Goal: Task Accomplishment & Management: Manage account settings

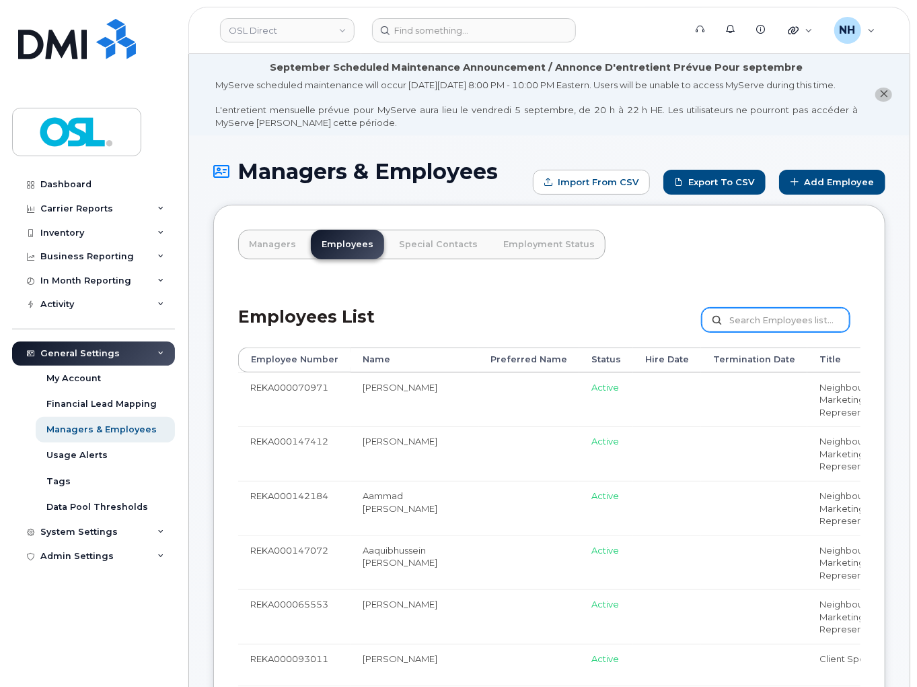
click at [788, 332] on input "text" at bounding box center [776, 320] width 148 height 24
paste input "Samuel.Oladiran@osldirect.com"
click at [770, 332] on input "Samuel.Oladiran@osldirect.com" at bounding box center [776, 320] width 148 height 24
click at [757, 332] on input "Samuel.Oladiran@osldirect.com" at bounding box center [776, 320] width 148 height 24
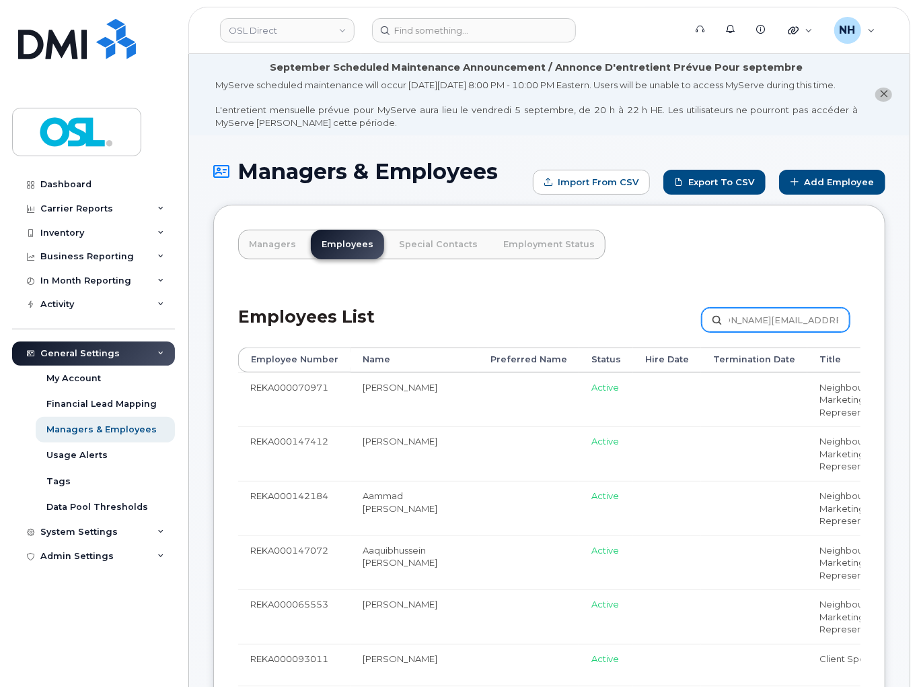
click at [757, 332] on input "Samuel.Oladiran@osldirect.com" at bounding box center [776, 320] width 148 height 24
paste input "Oladiran"
type input "Oladiran"
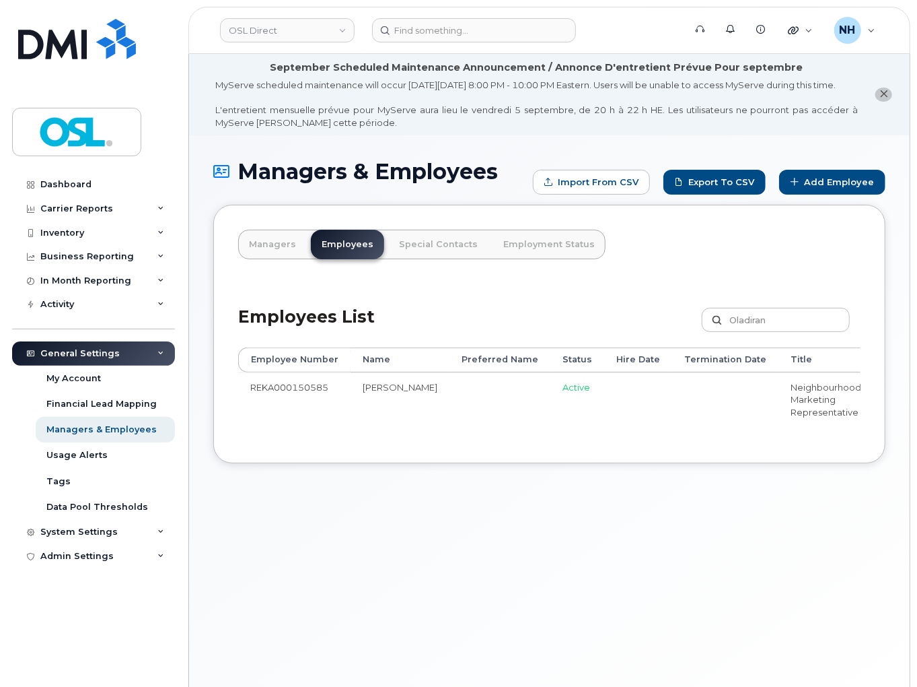
click at [277, 397] on td "REKA000150585" at bounding box center [294, 399] width 112 height 55
copy td "REKA000150585"
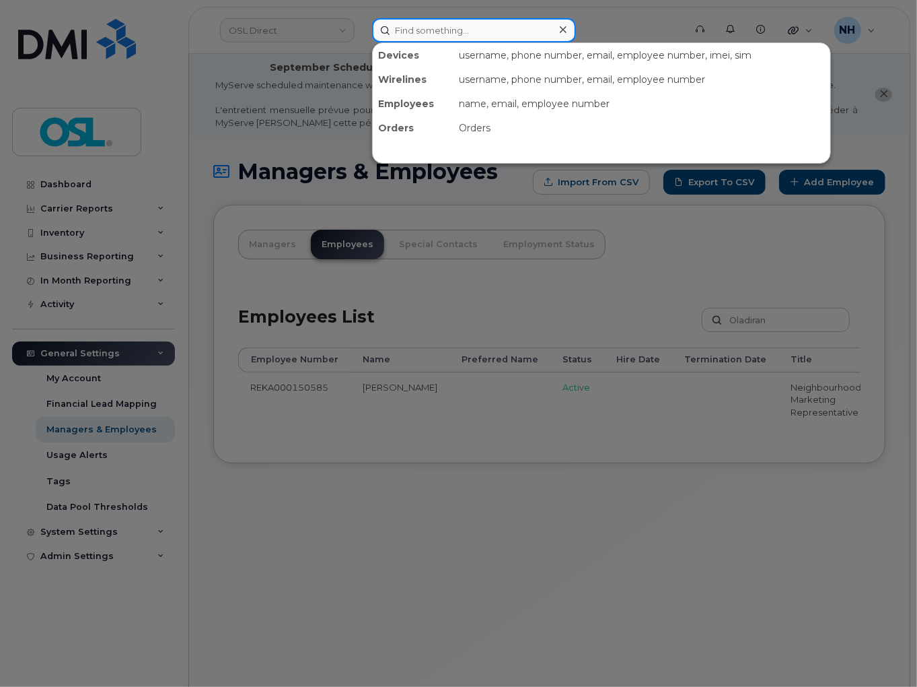
click at [412, 31] on input at bounding box center [474, 30] width 204 height 24
paste input "REKA000150585"
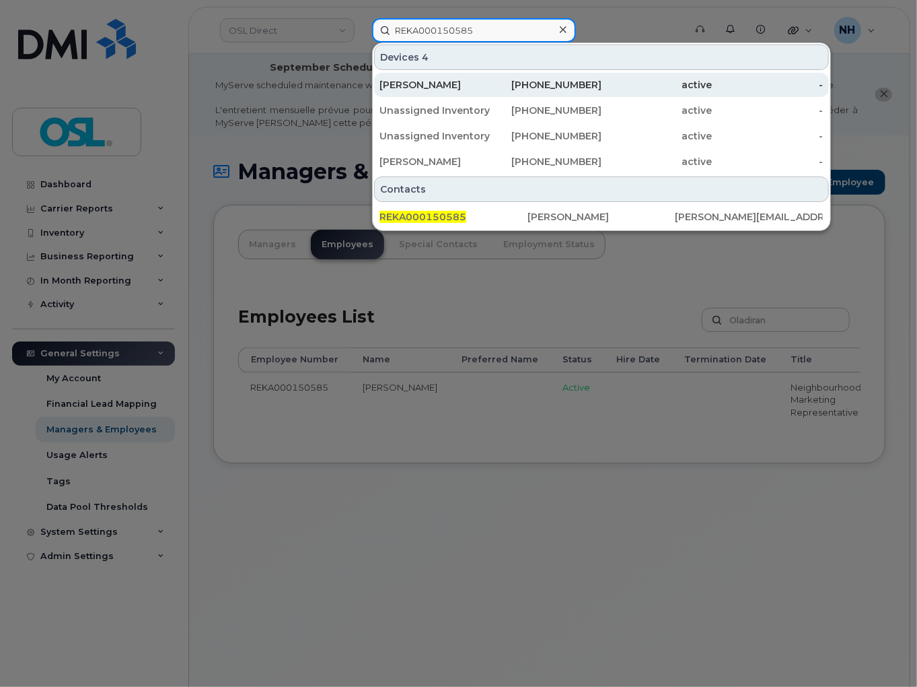
type input "REKA000150585"
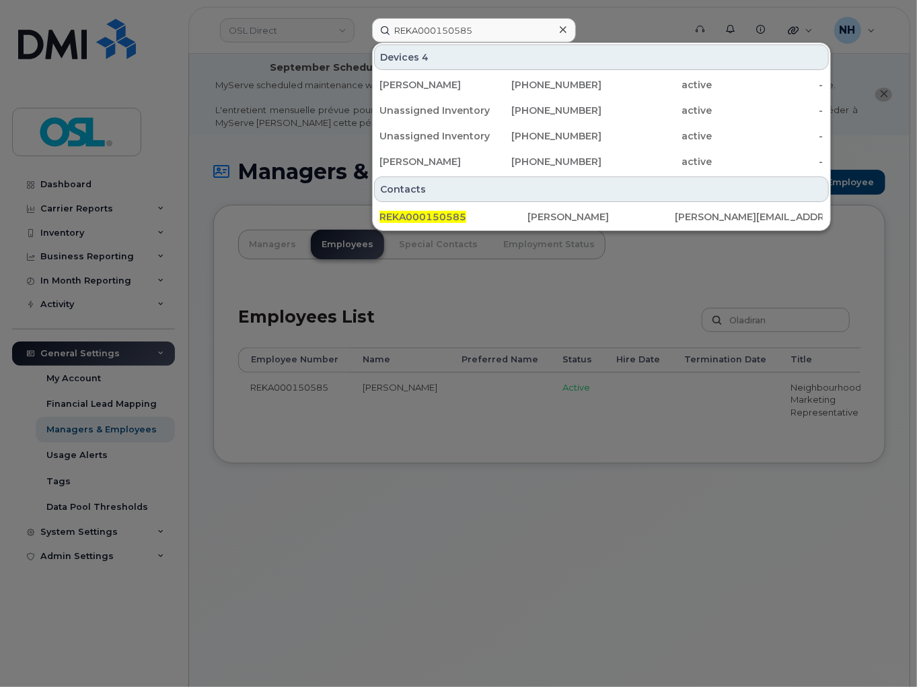
drag, startPoint x: 444, startPoint y: 524, endPoint x: 447, endPoint y: 442, distance: 82.2
click at [446, 523] on div at bounding box center [458, 343] width 917 height 687
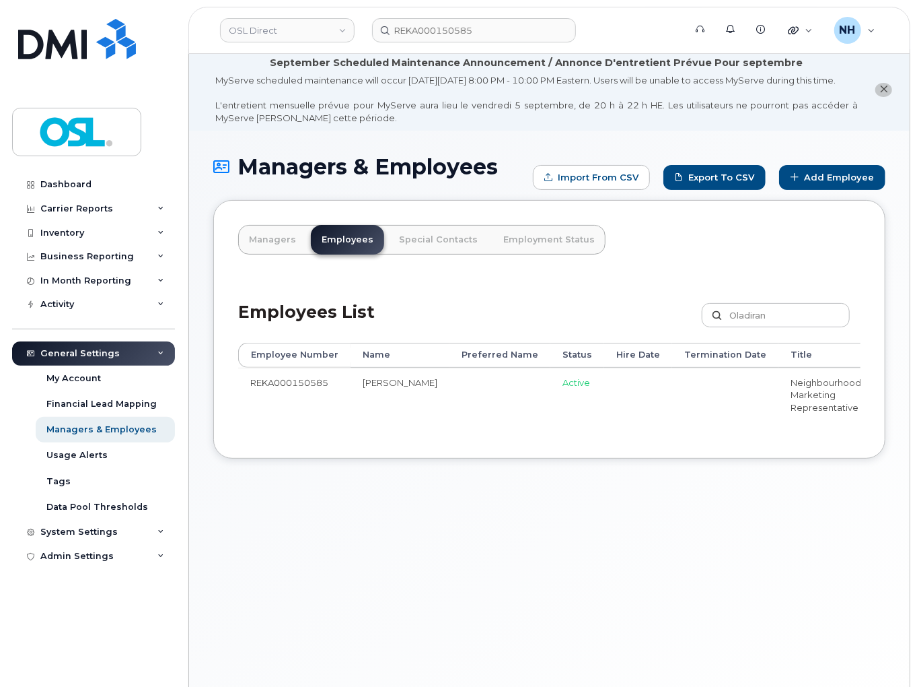
scroll to position [12, 0]
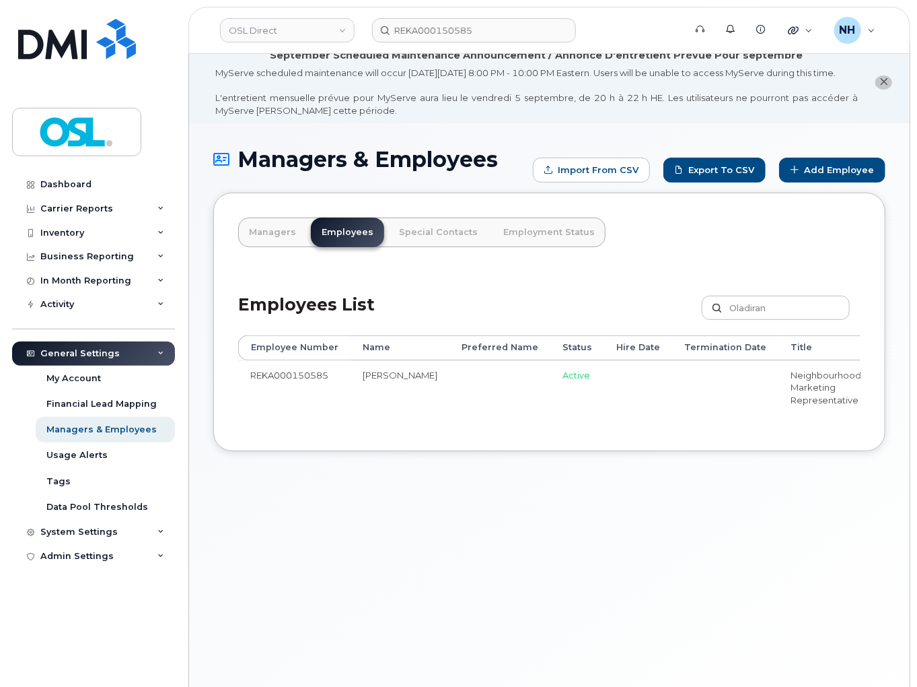
drag, startPoint x: 580, startPoint y: 438, endPoint x: 777, endPoint y: 421, distance: 197.3
click at [808, 426] on div "Employee Number Name Preferred Name Status Hire Date Termination Date Title Man…" at bounding box center [549, 380] width 623 height 91
click at [714, 426] on div "Employee Number Name Preferred Name Status Hire Date Termination Date Title Man…" at bounding box center [549, 380] width 623 height 91
drag, startPoint x: 668, startPoint y: 435, endPoint x: 792, endPoint y: 435, distance: 123.9
click at [798, 426] on div "Employee Number Name Preferred Name Status Hire Date Termination Date Title Man…" at bounding box center [549, 380] width 623 height 91
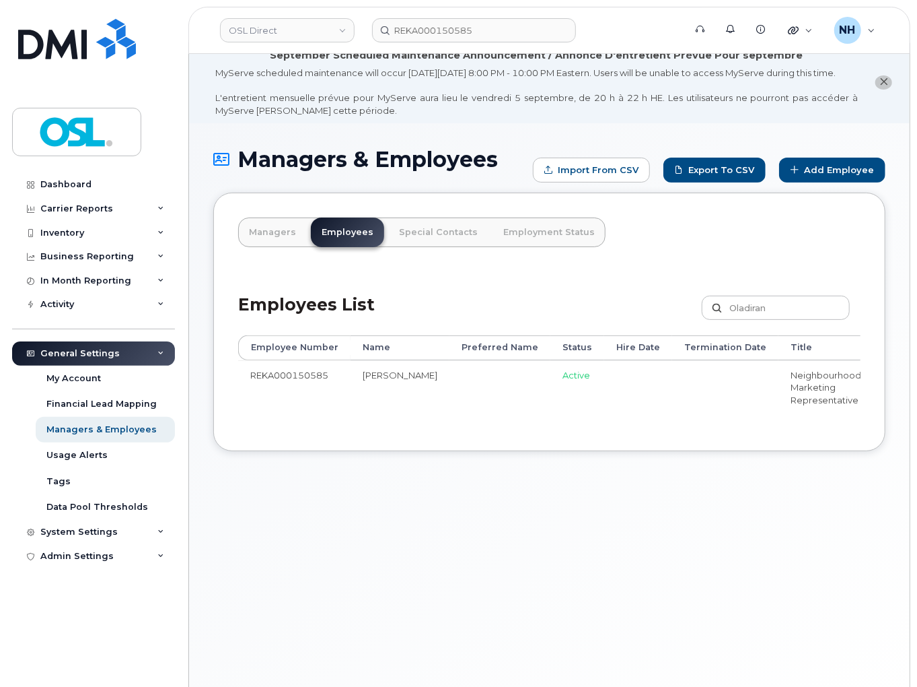
click at [645, 426] on div "Employee Number Name Preferred Name Status Hire Date Termination Date Title Man…" at bounding box center [549, 380] width 623 height 91
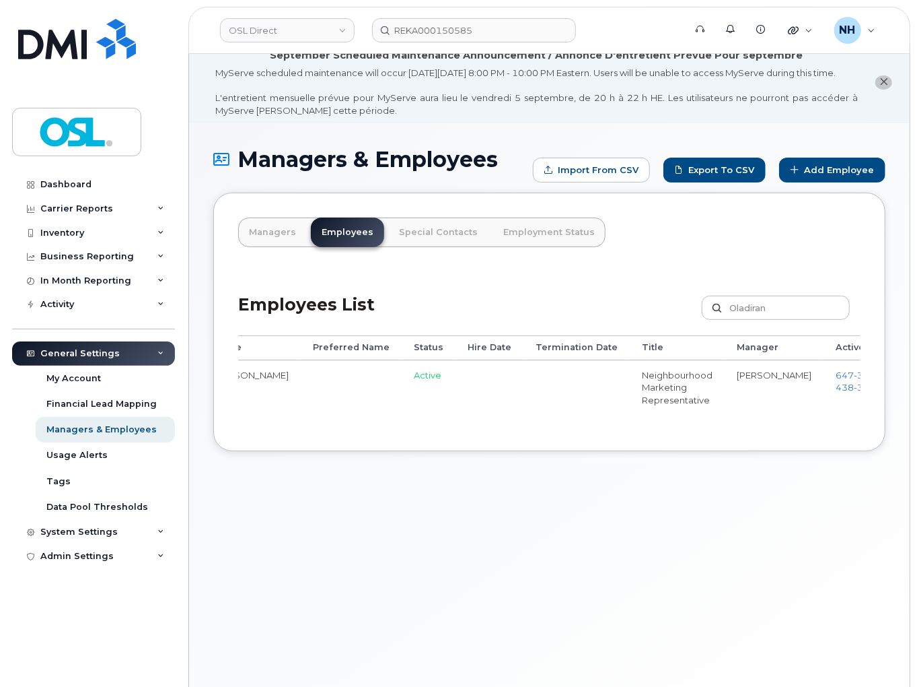
scroll to position [0, 203]
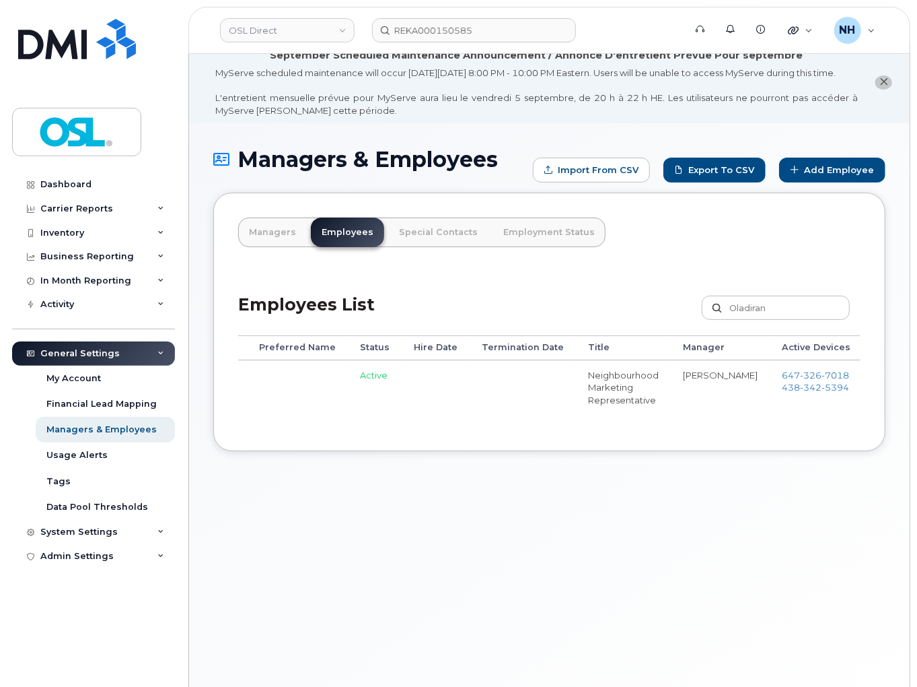
drag, startPoint x: 714, startPoint y: 443, endPoint x: 776, endPoint y: 443, distance: 61.9
click at [776, 443] on div "Managers Employees Special Contacts Employment Status Employees List Oladiran C…" at bounding box center [549, 322] width 672 height 258
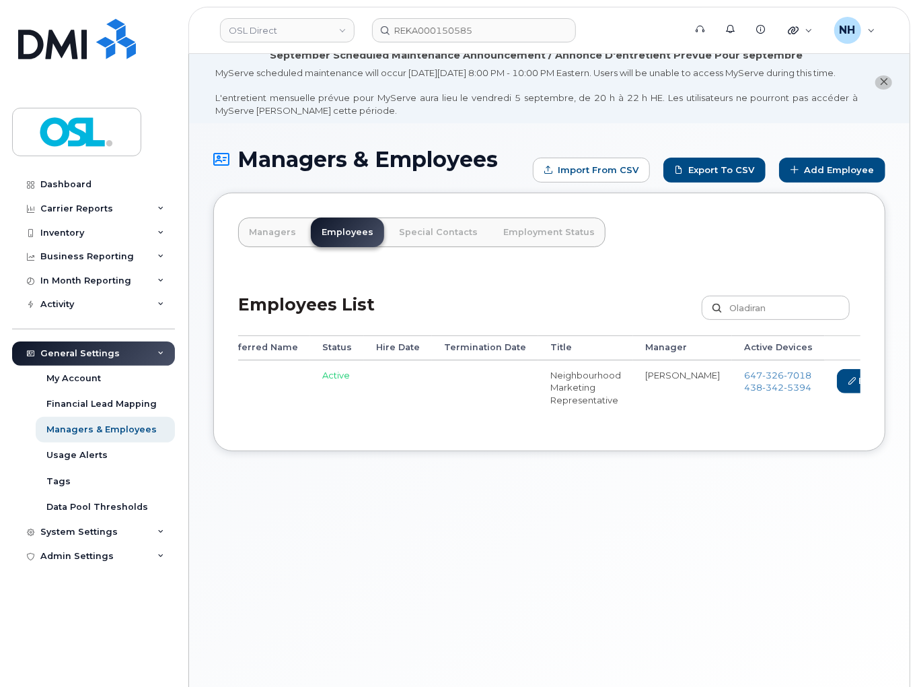
scroll to position [0, 277]
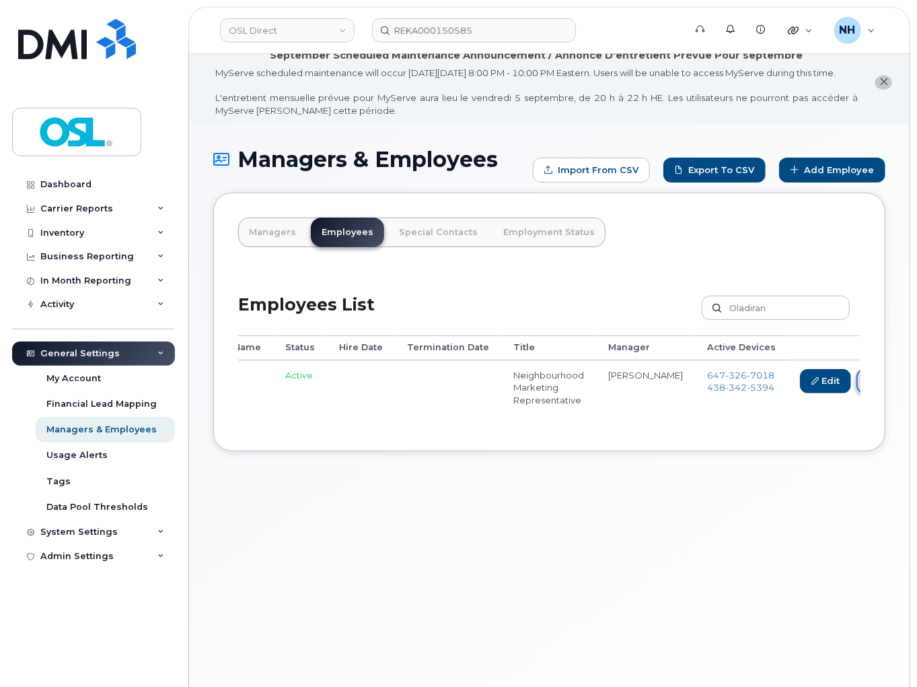
click at [857, 394] on link "Delete" at bounding box center [889, 381] width 65 height 25
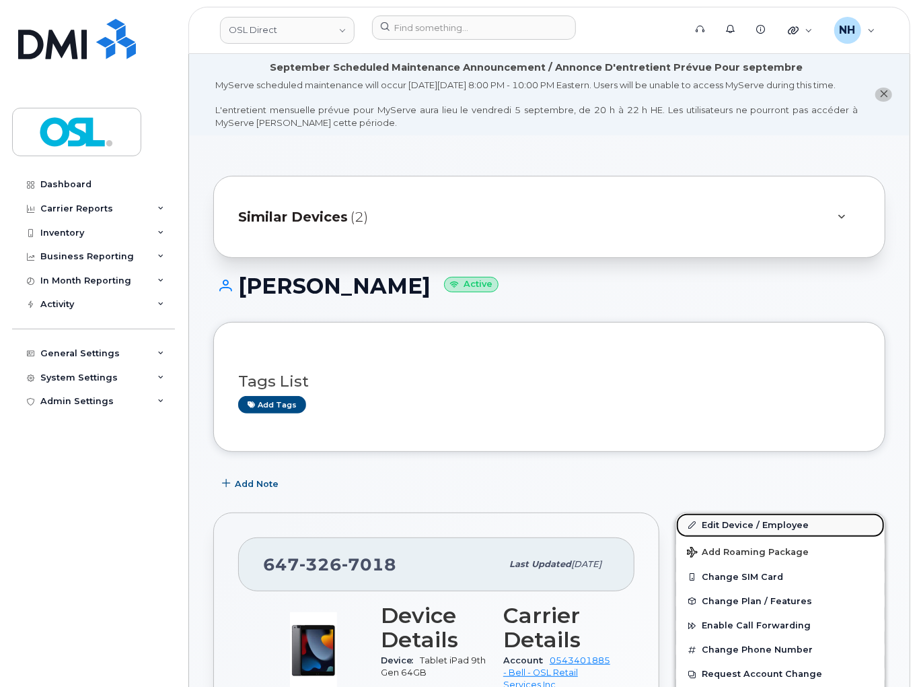
click at [749, 536] on link "Edit Device / Employee" at bounding box center [780, 525] width 209 height 24
click at [721, 537] on link "Edit Device / Employee" at bounding box center [780, 525] width 209 height 24
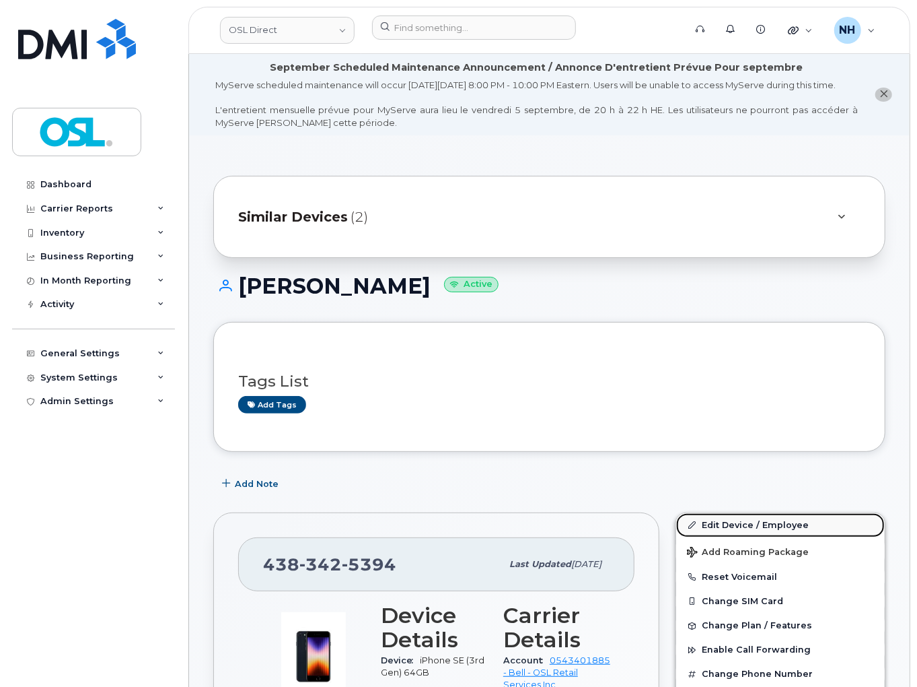
click at [721, 537] on link "Edit Device / Employee" at bounding box center [780, 525] width 209 height 24
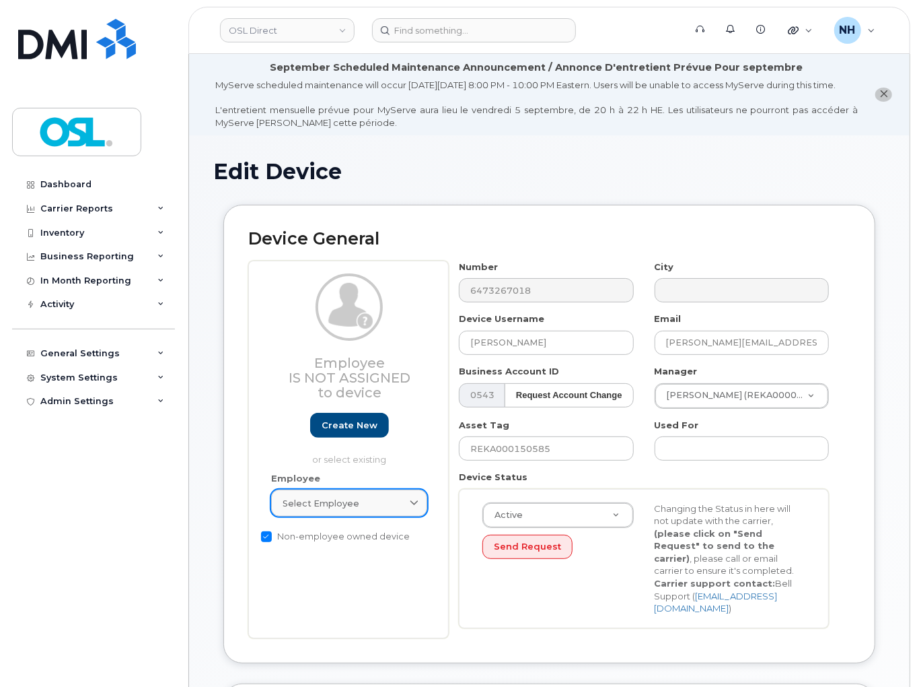
click at [325, 510] on span "Select employee" at bounding box center [321, 503] width 77 height 13
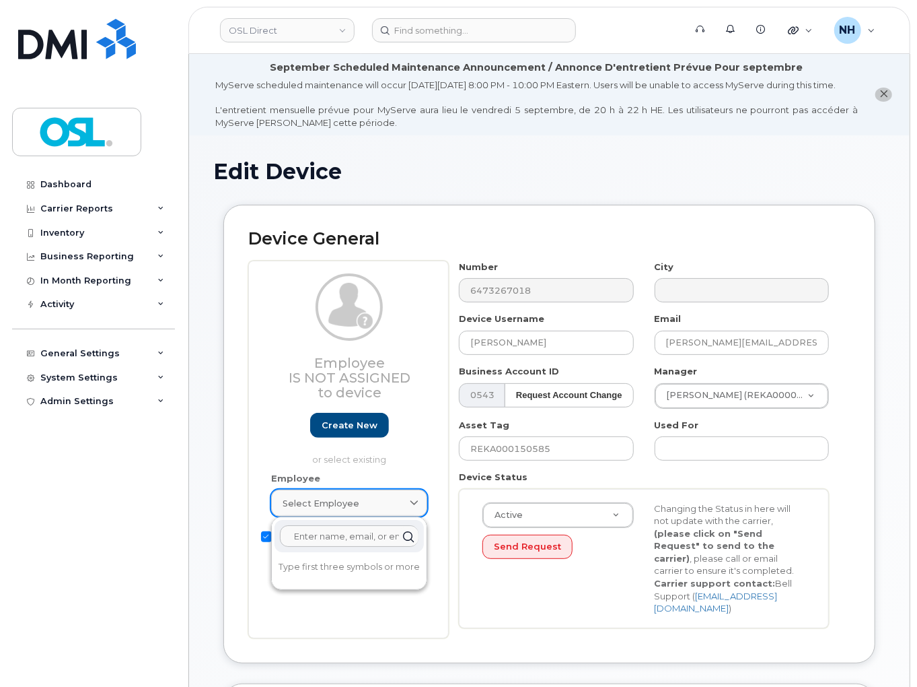
paste input "termina"
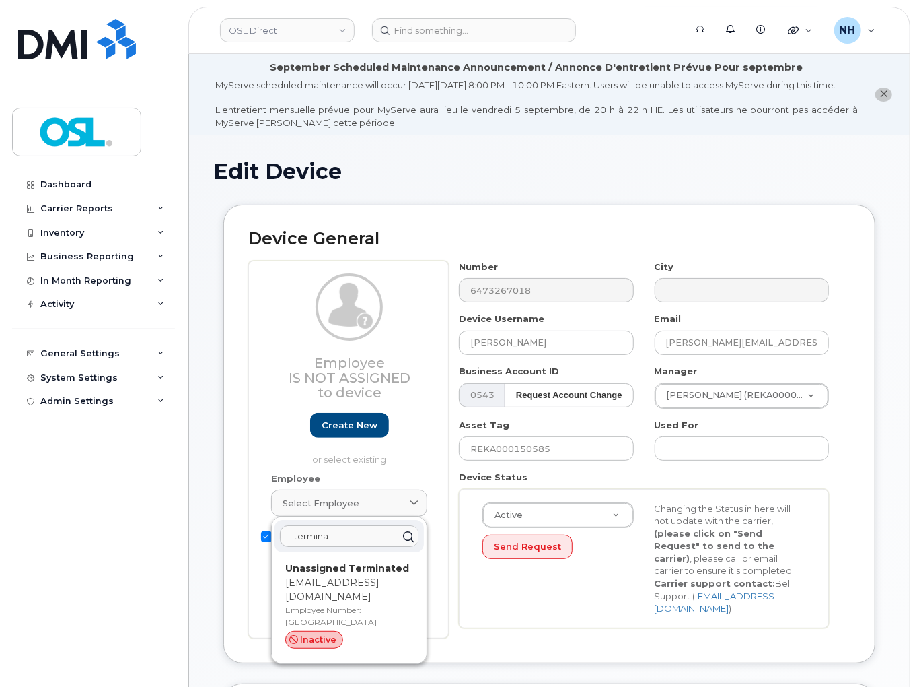
type input "termina"
click at [326, 604] on p "Employee Number: [GEOGRAPHIC_DATA]" at bounding box center [349, 616] width 128 height 24
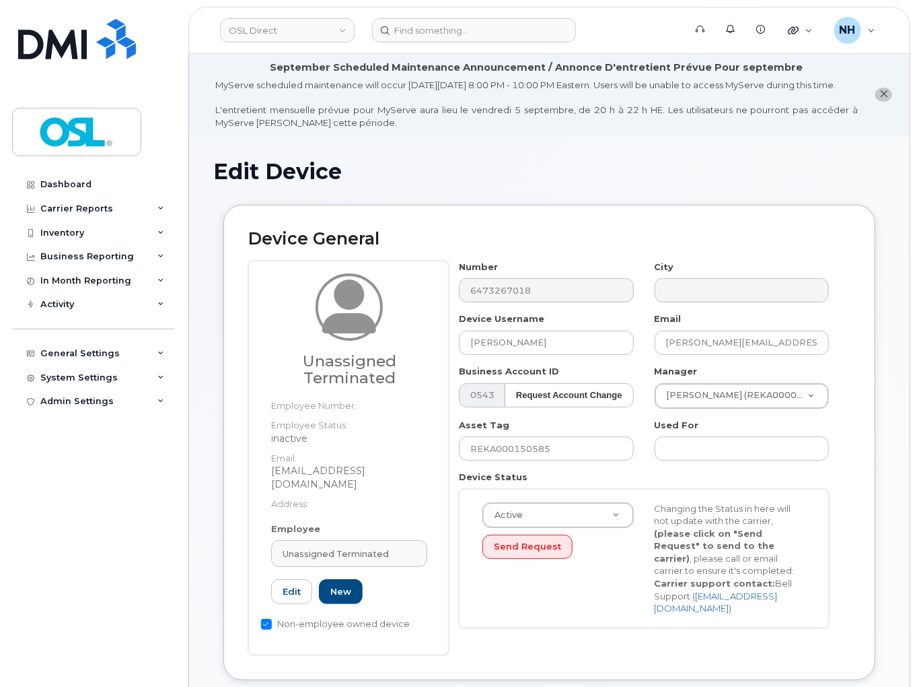
type input "UT"
type input "Unassigned Terminated"
type input "[EMAIL_ADDRESS][DOMAIN_NAME]"
type input "4117510"
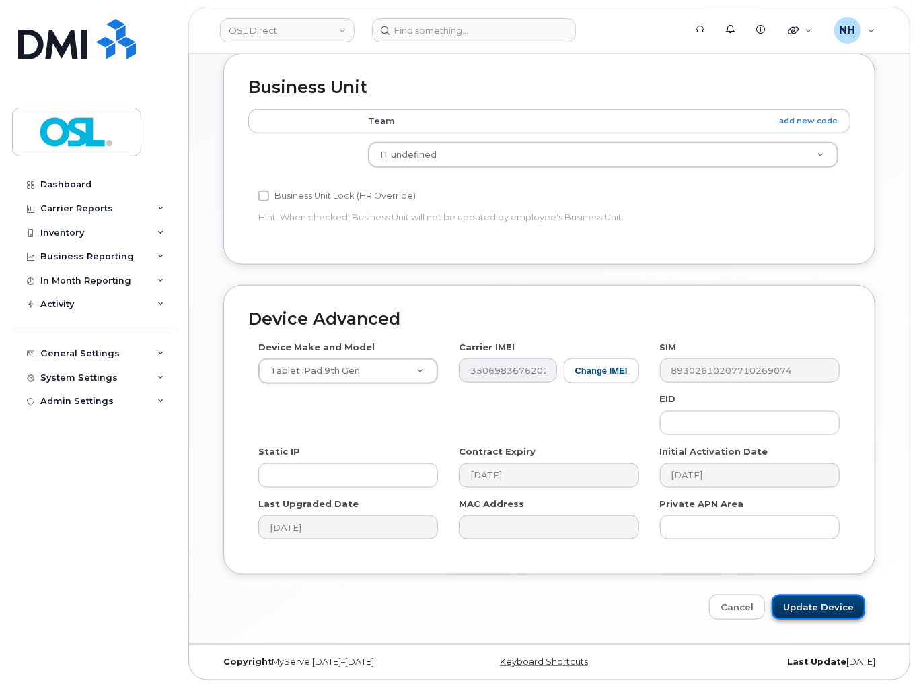
click at [802, 606] on input "Update Device" at bounding box center [819, 606] width 94 height 25
type input "Saving..."
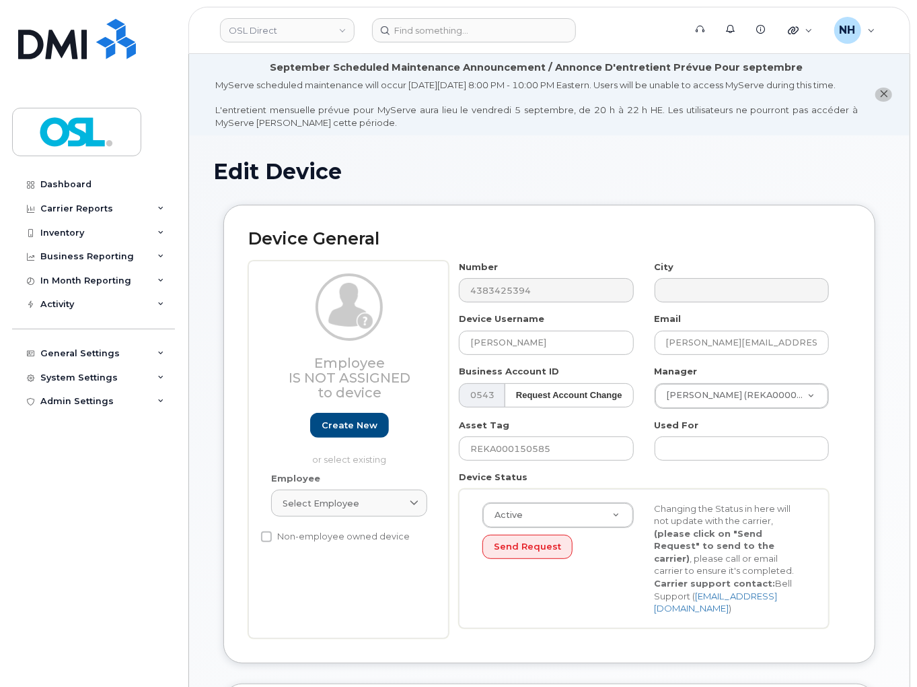
click at [574, 236] on div "Device General Employee Is not assigned to device Create new or select existing…" at bounding box center [549, 434] width 652 height 458
click at [372, 516] on link "Select employee" at bounding box center [349, 502] width 156 height 27
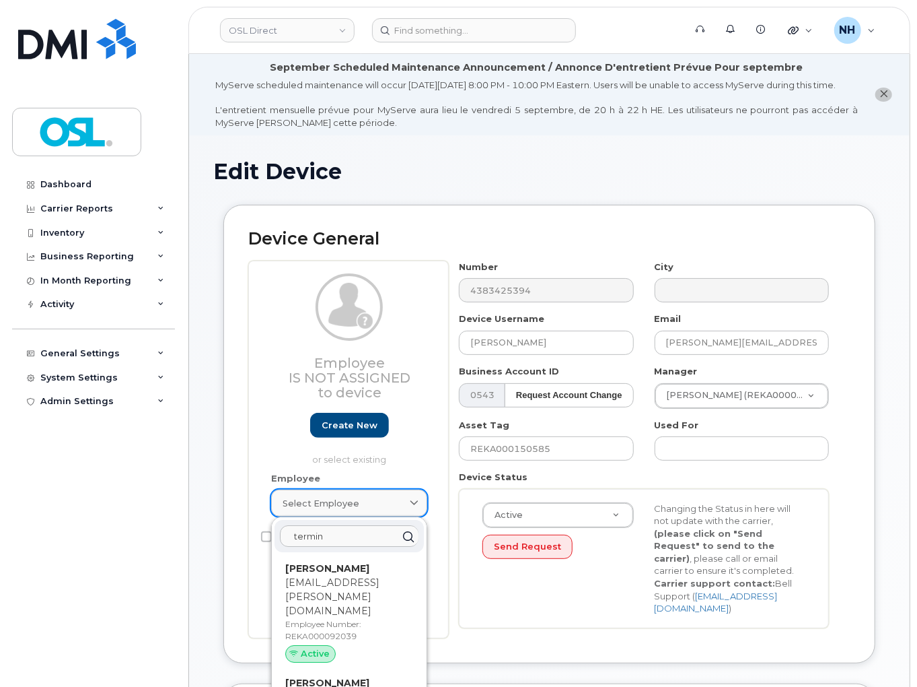
type input "termina"
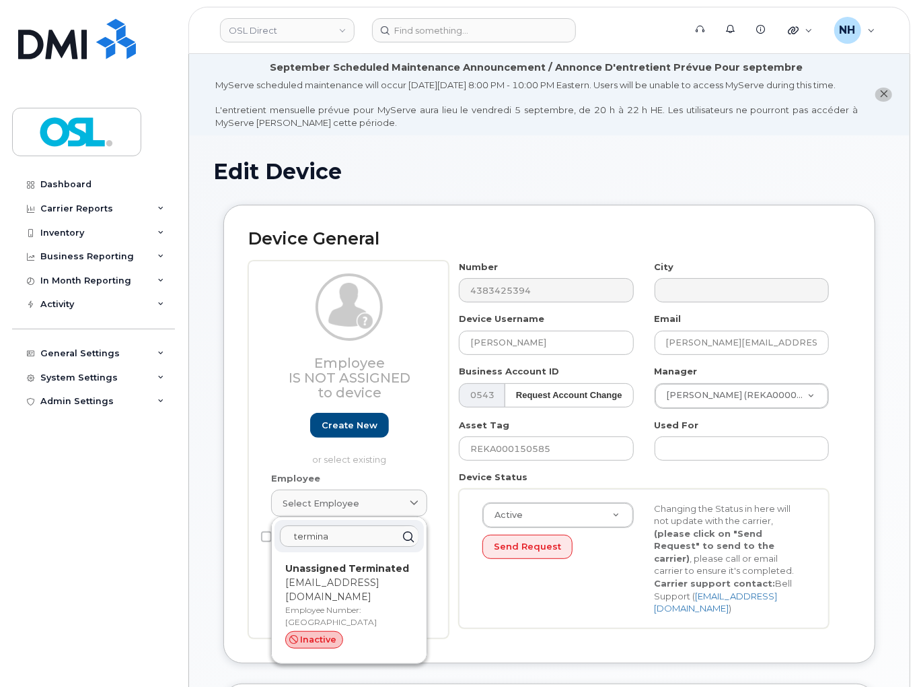
click at [347, 598] on p "[EMAIL_ADDRESS][DOMAIN_NAME]" at bounding box center [349, 590] width 128 height 28
type input "UT"
type input "Unassigned Terminated"
type input "[EMAIL_ADDRESS][DOMAIN_NAME]"
type input "4117510"
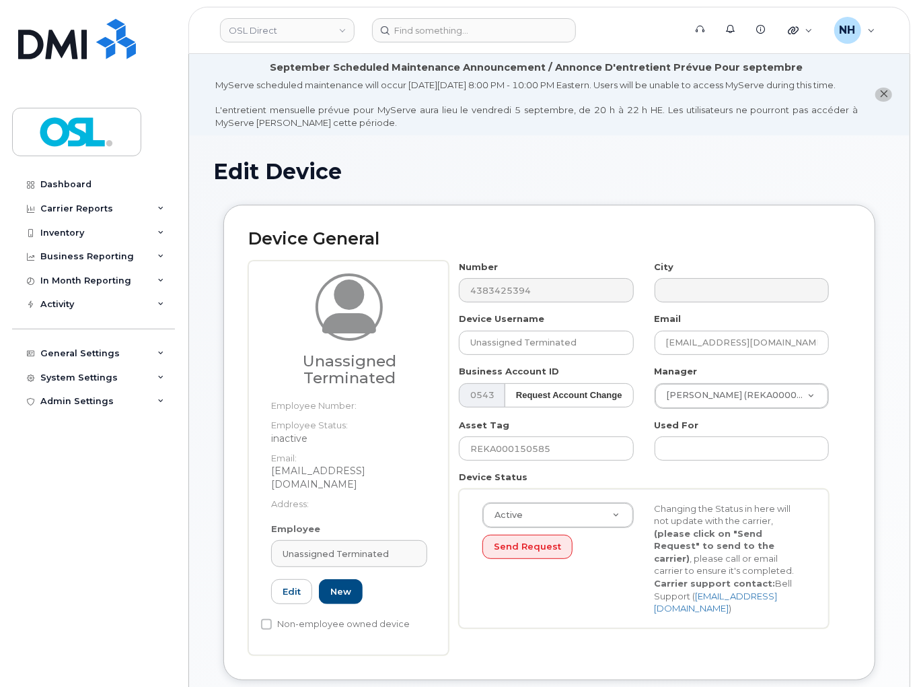
scroll to position [647, 0]
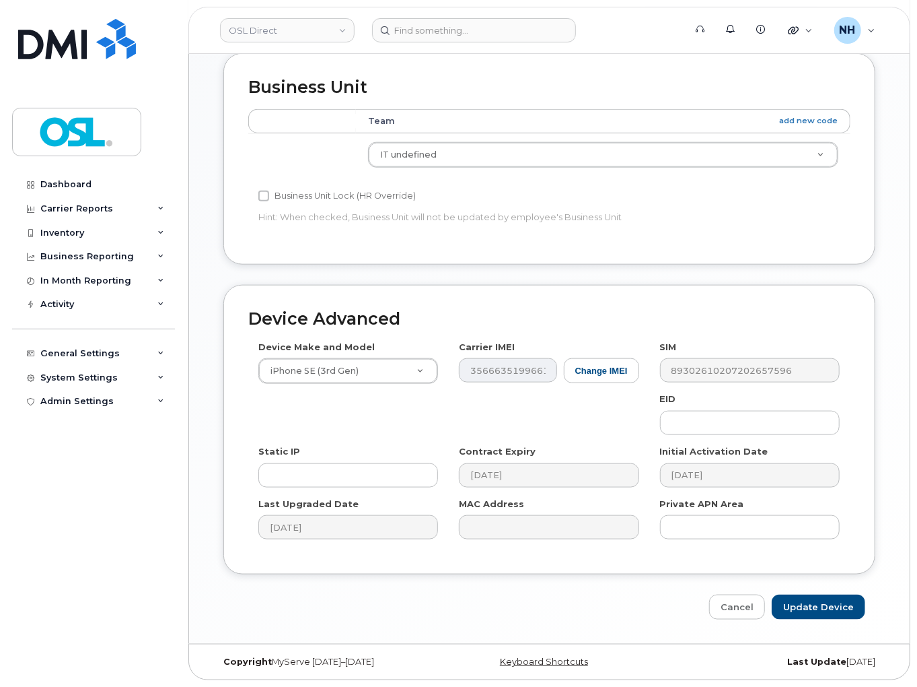
click at [830, 582] on div "Device Advanced Device Make and Model iPhone SE (3rd Gen) Android TCL 502 Watch…" at bounding box center [549, 452] width 672 height 335
click at [830, 599] on input "Update Device" at bounding box center [819, 606] width 94 height 25
type input "Saving..."
